Goal: Task Accomplishment & Management: Manage account settings

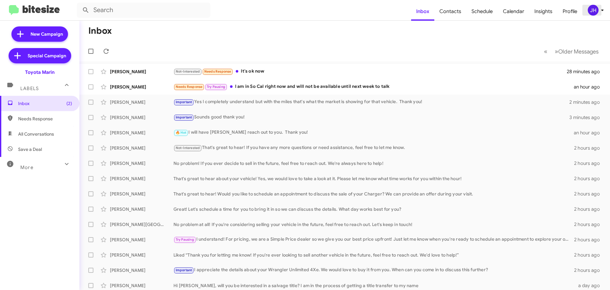
click at [590, 10] on div "JH" at bounding box center [593, 10] width 11 height 11
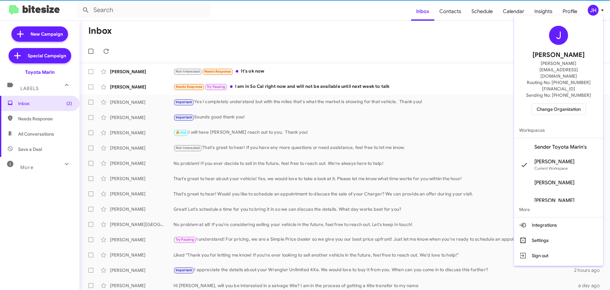
click at [555, 96] on div "J Jacob Henry jacob@bitesize.co Routing No: +1 (415) 460-6800 Sending No: +1 (4…" at bounding box center [558, 70] width 89 height 104
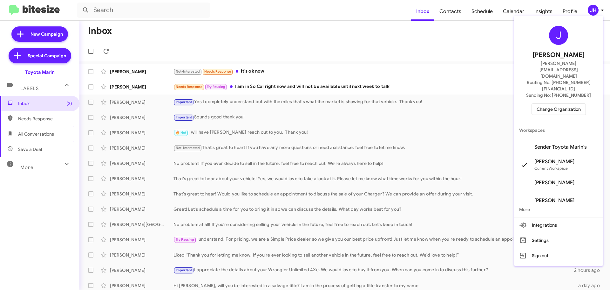
click at [555, 104] on span "Change Organization" at bounding box center [559, 109] width 44 height 11
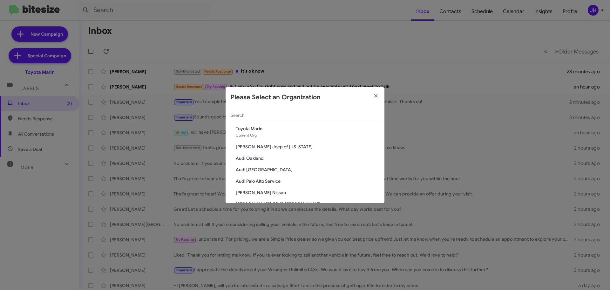
click at [273, 112] on div "Search" at bounding box center [305, 113] width 149 height 12
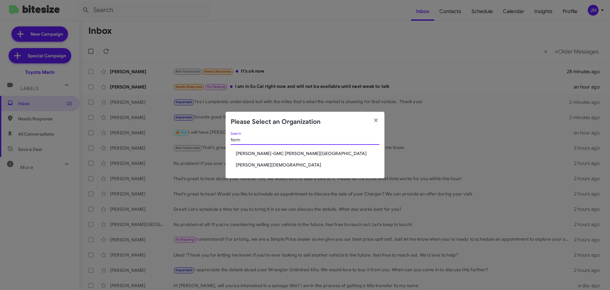
type input "ferm"
click at [269, 164] on span "[PERSON_NAME][DEMOGRAPHIC_DATA]" at bounding box center [308, 165] width 144 height 6
